Goal: Find specific page/section: Find specific page/section

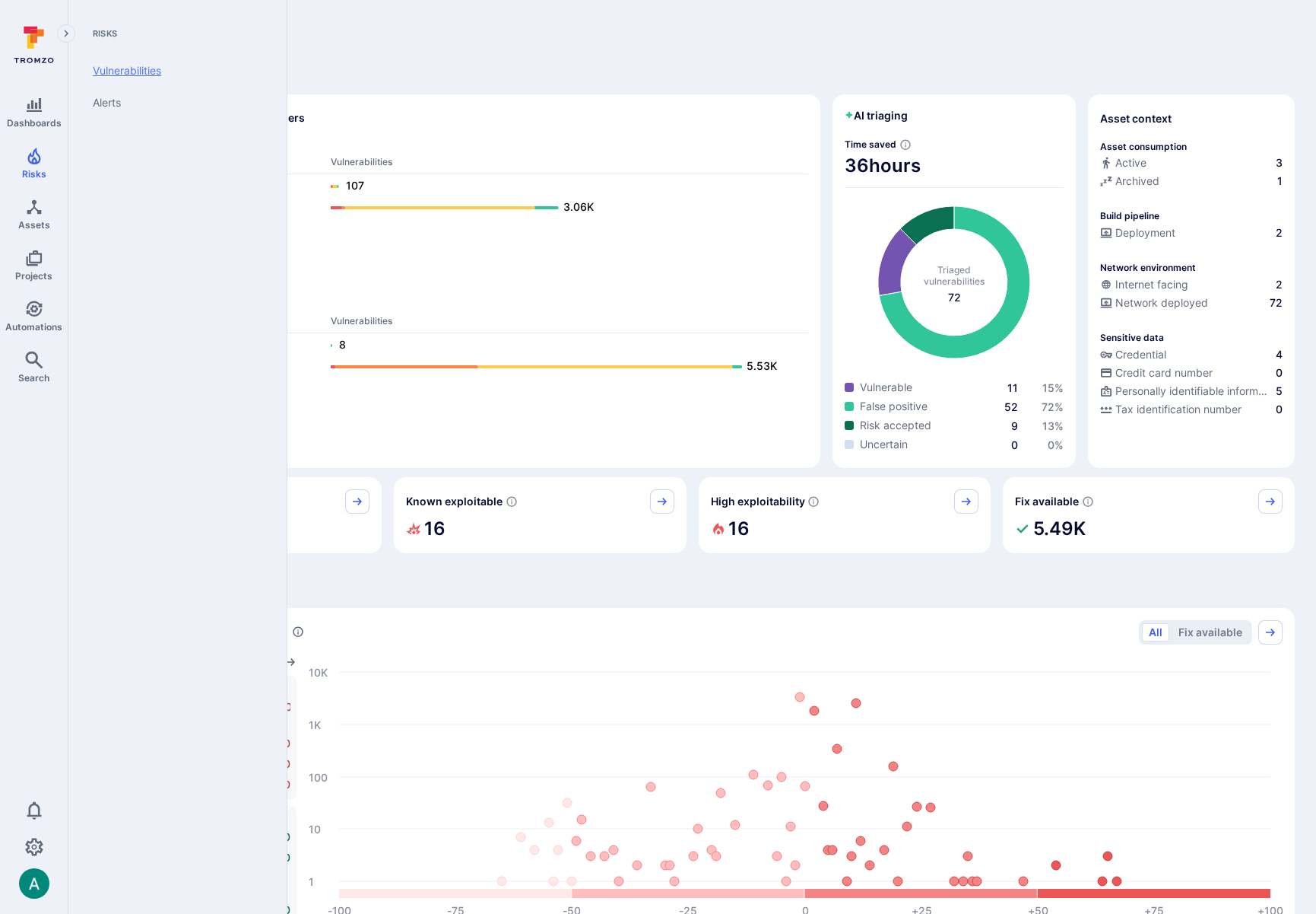
click at [147, 66] on link "Vulnerabilities" at bounding box center [174, 70] width 188 height 32
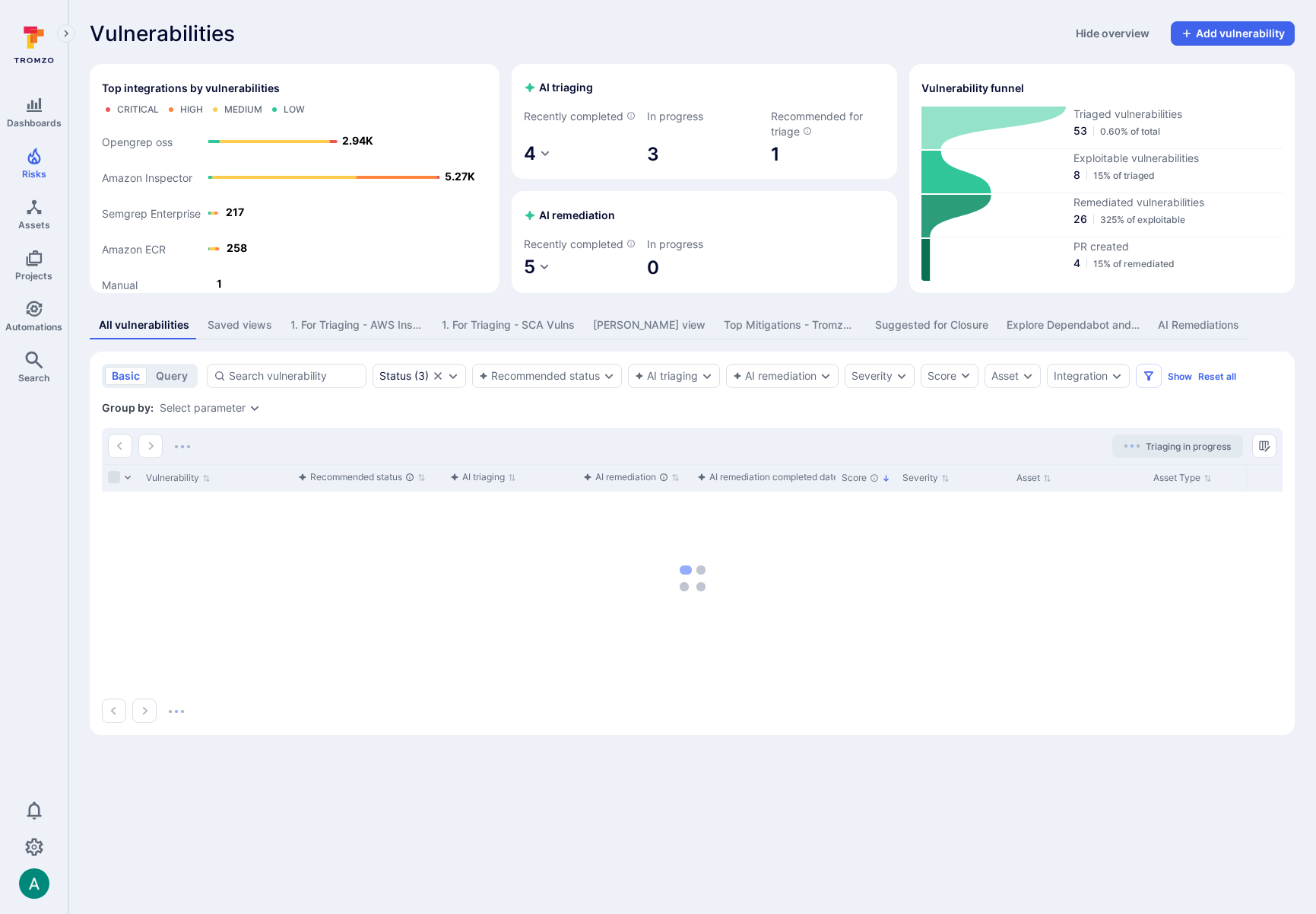
click at [237, 410] on section "basic query Status ( 3 ) Recommended status AI triaging AI remediation Severity…" at bounding box center [692, 543] width 1206 height 383
click at [235, 414] on div "Select parameter" at bounding box center [203, 407] width 86 height 12
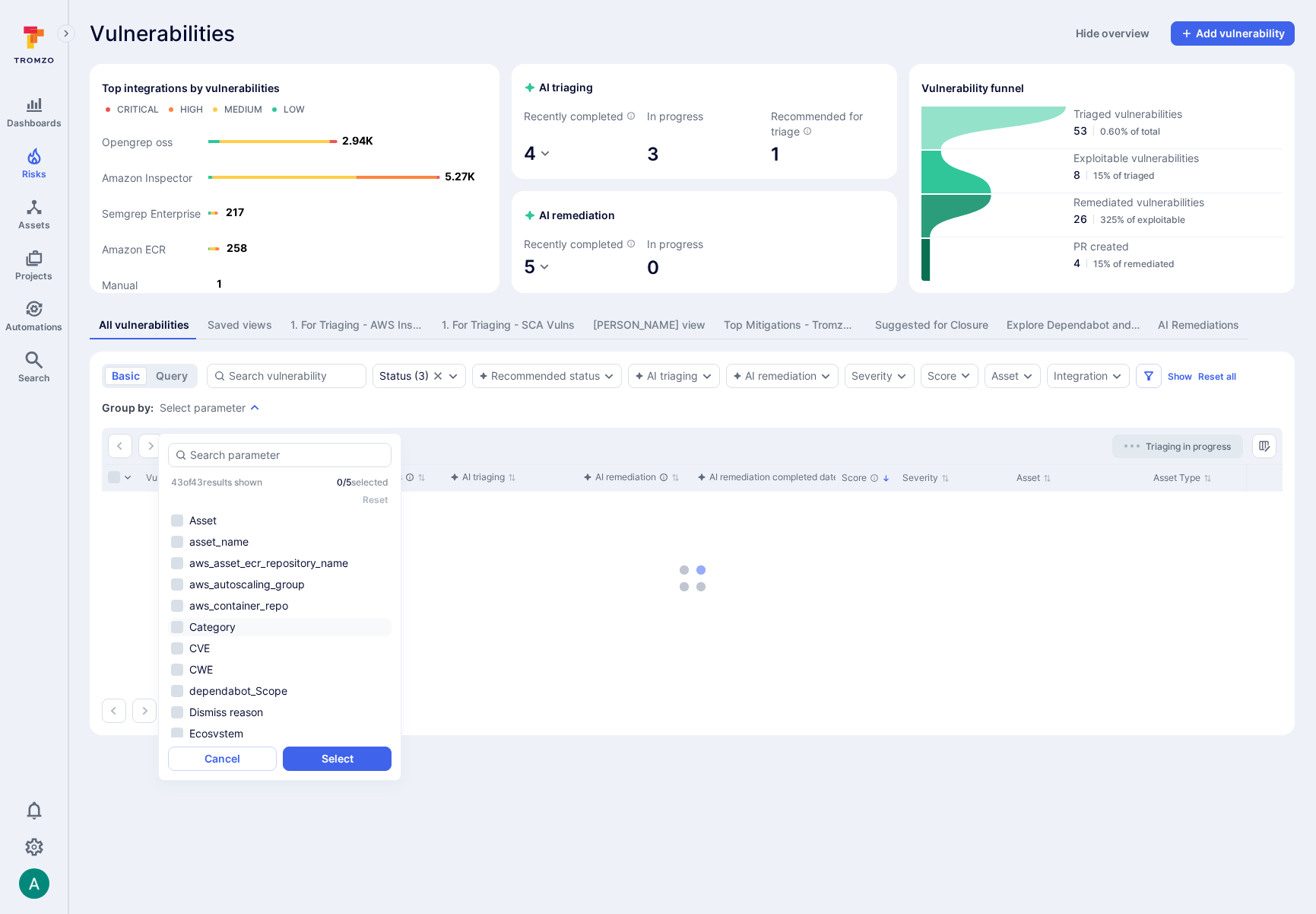
click at [214, 636] on li "Category" at bounding box center [279, 627] width 224 height 18
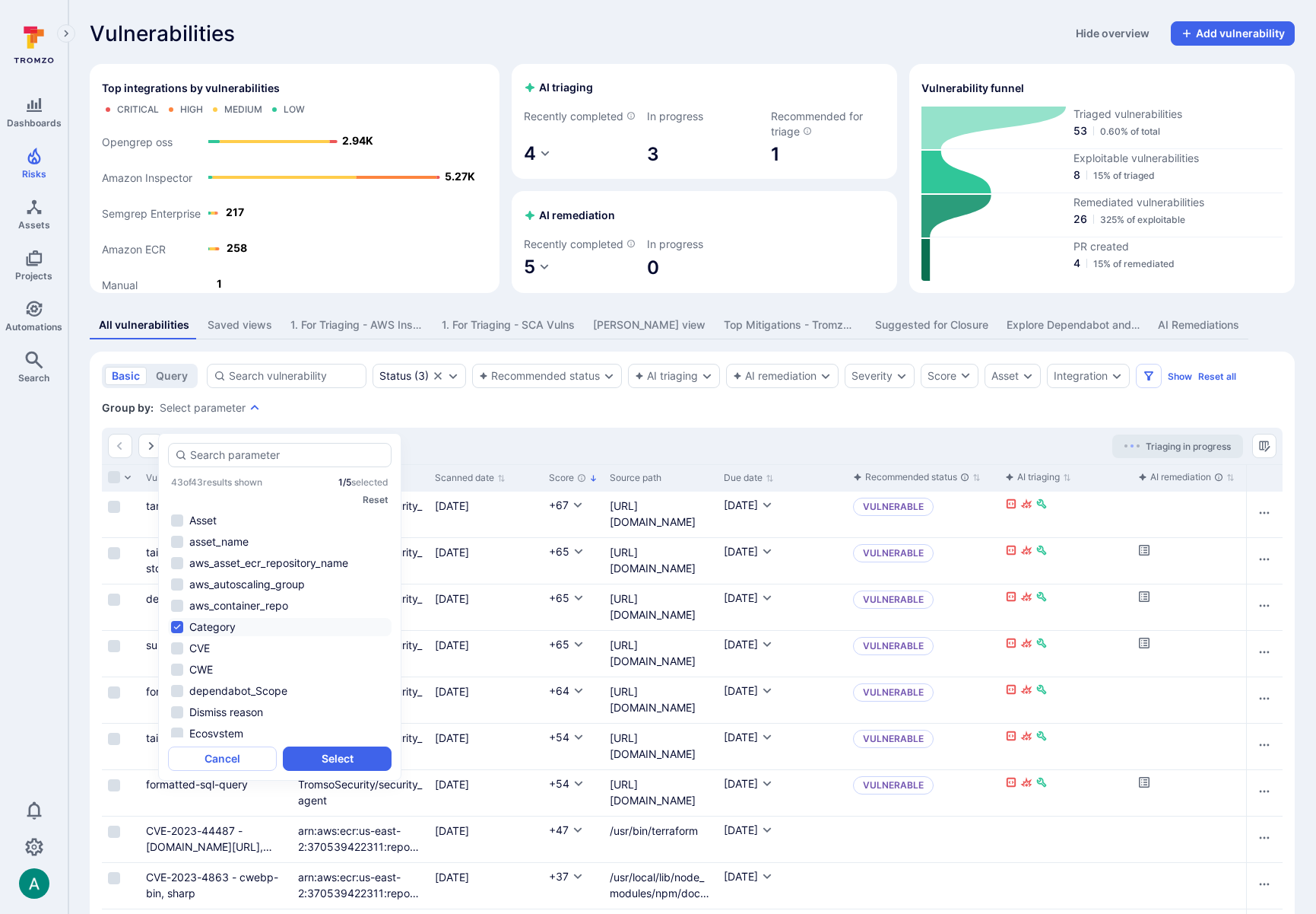
scroll to position [687, 0]
click at [225, 618] on li "Type" at bounding box center [279, 622] width 224 height 18
click at [336, 759] on button "Select" at bounding box center [337, 758] width 109 height 25
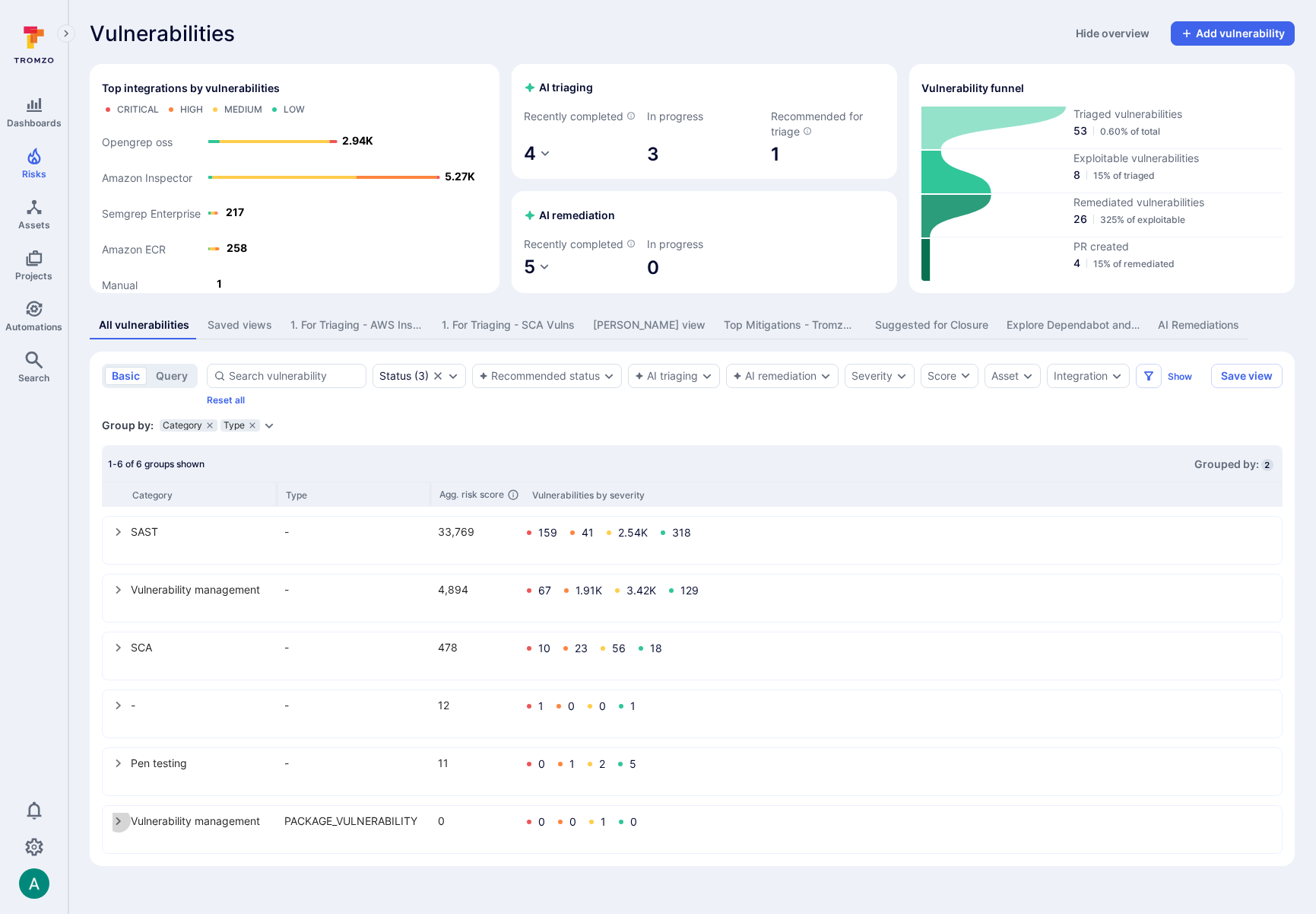
click at [120, 827] on icon "select group" at bounding box center [118, 820] width 12 height 12
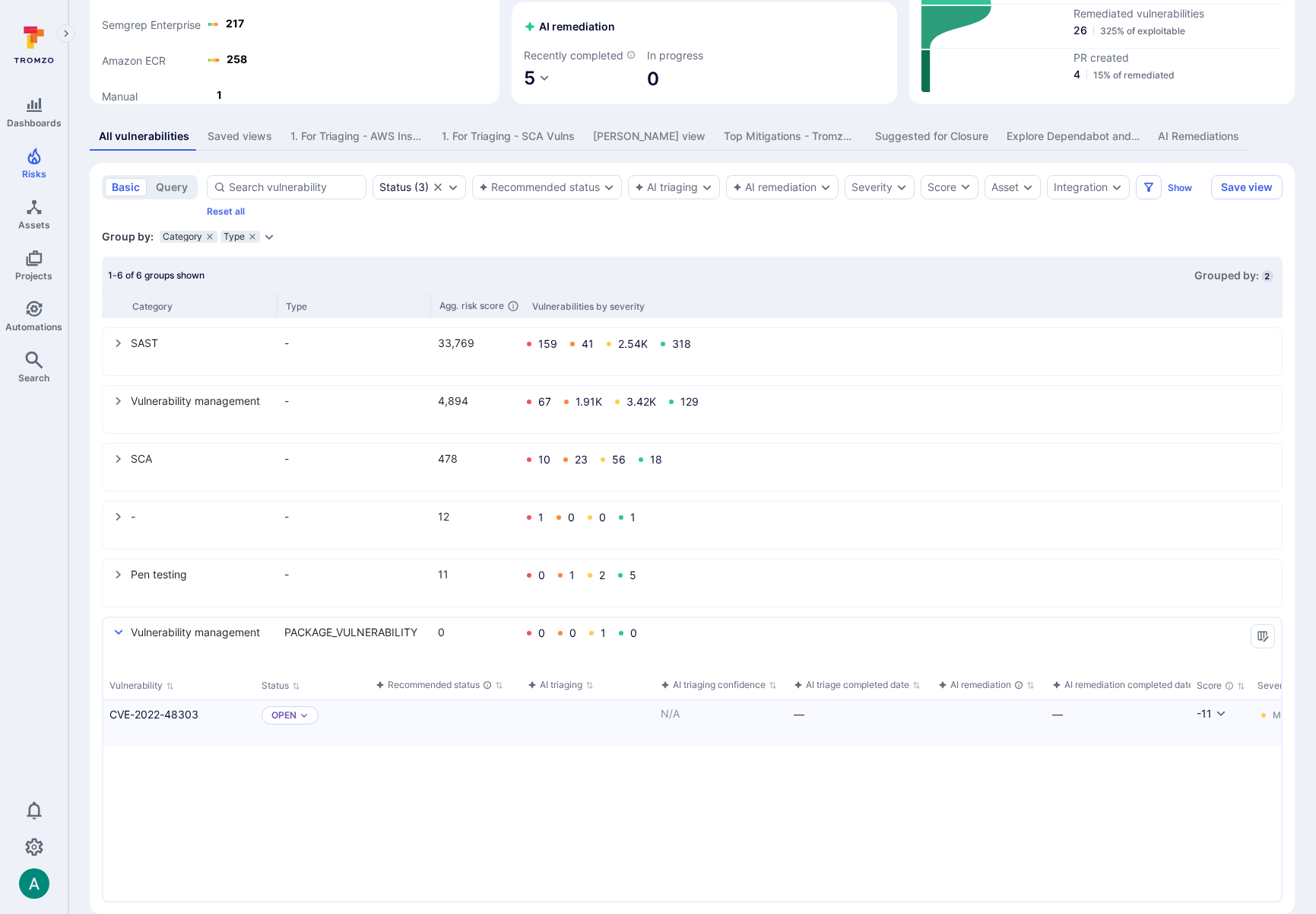
scroll to position [226, 0]
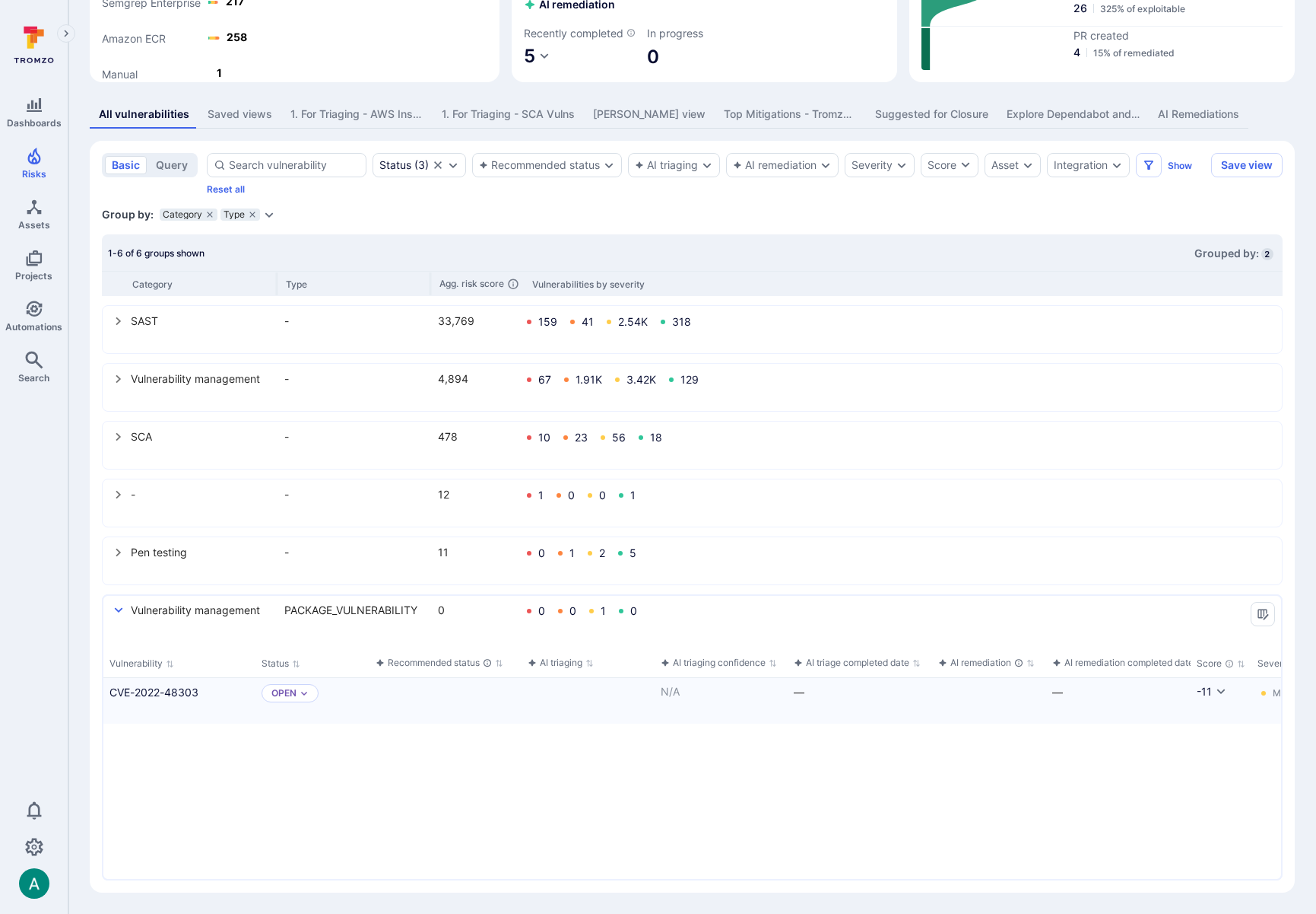
click at [113, 377] on icon "select group" at bounding box center [118, 378] width 12 height 12
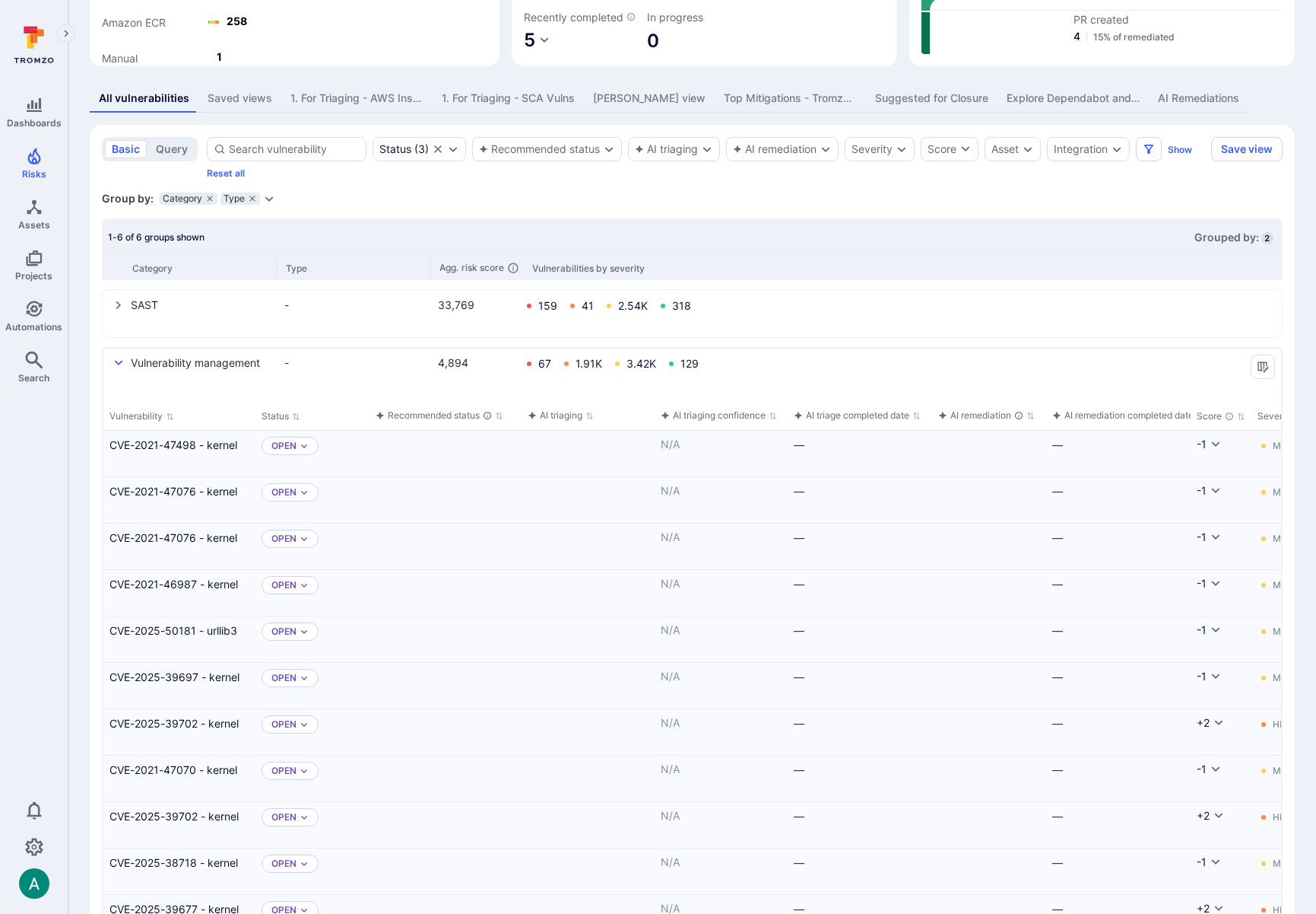
click at [117, 369] on icon "select group" at bounding box center [118, 362] width 12 height 12
